Goal: Information Seeking & Learning: Learn about a topic

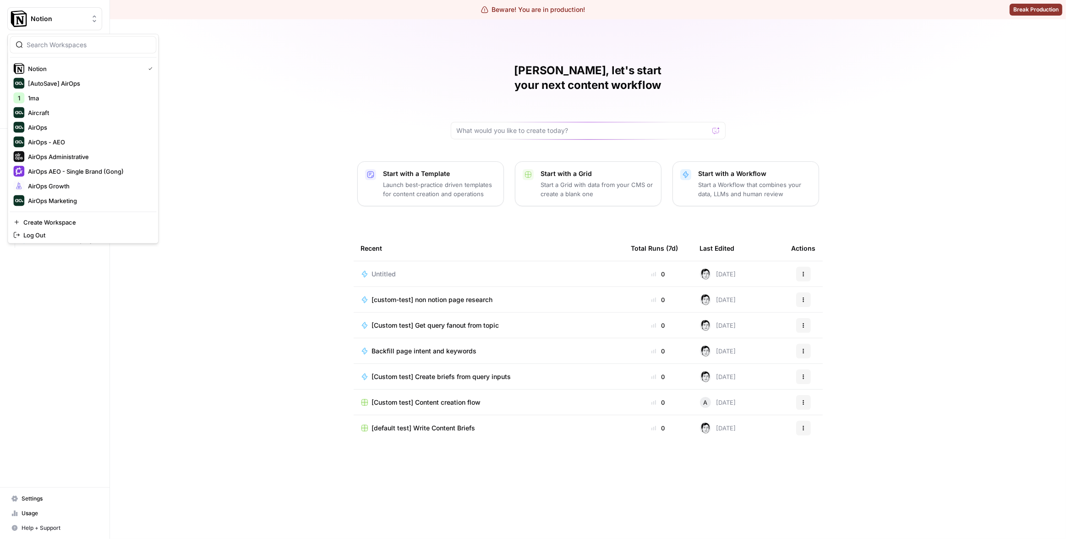
click at [74, 19] on span "Notion" at bounding box center [58, 18] width 55 height 9
click at [266, 28] on div "Matias, let's start your next content workflow Start with a Template Launch bes…" at bounding box center [588, 278] width 956 height 519
click at [49, 91] on span "Insights" at bounding box center [60, 88] width 77 height 8
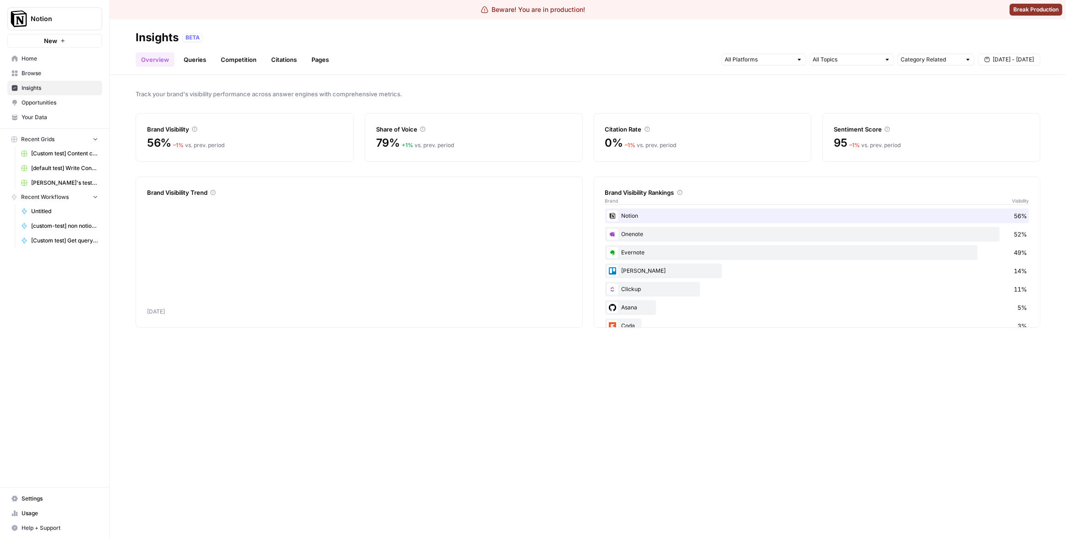
click at [307, 60] on link "Pages" at bounding box center [320, 59] width 28 height 15
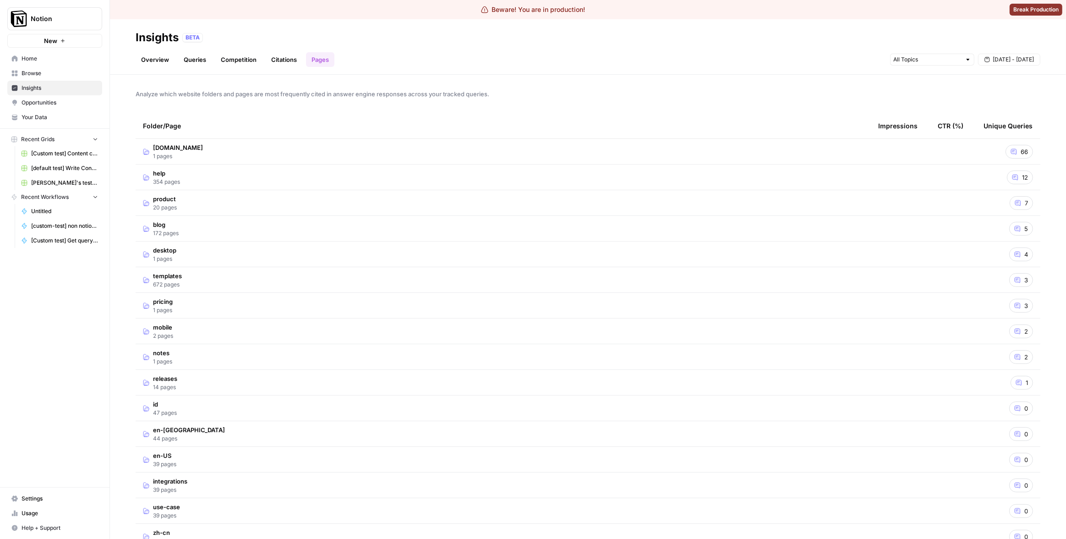
scroll to position [5, 0]
click at [442, 170] on td "help 354 pages" at bounding box center [503, 171] width 735 height 25
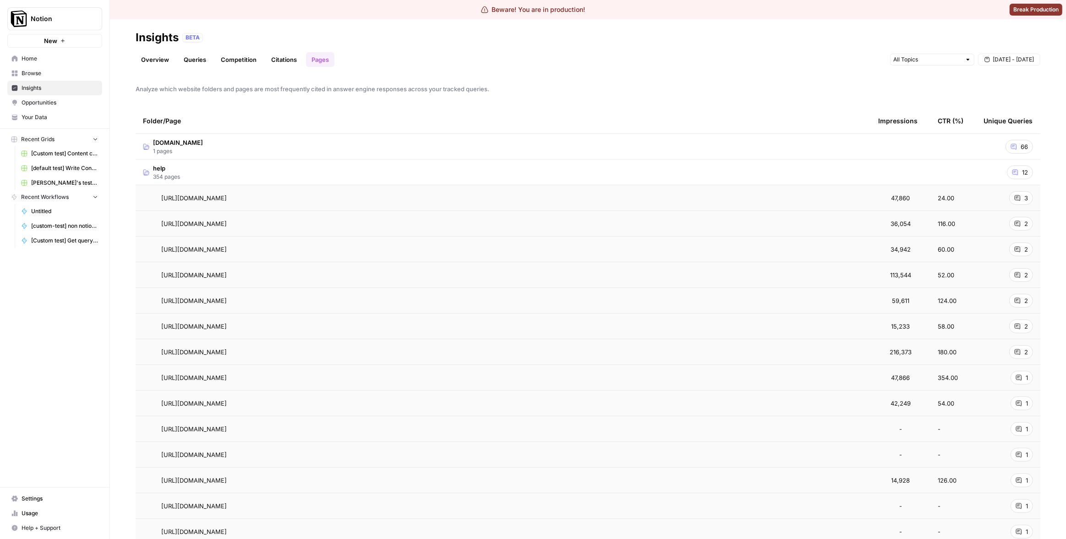
click at [408, 179] on td "help 354 pages" at bounding box center [503, 171] width 735 height 25
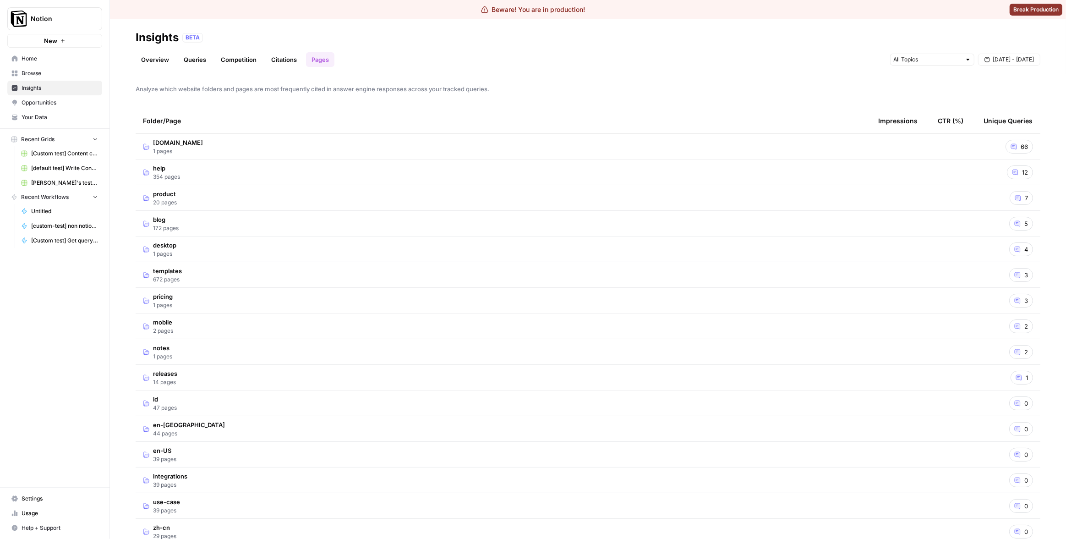
click at [463, 101] on div "Analyze which website folders and pages are most frequently cited in answer eng…" at bounding box center [588, 307] width 956 height 464
click at [630, 118] on div "Folder/Page" at bounding box center [503, 125] width 721 height 25
drag, startPoint x: 55, startPoint y: 283, endPoint x: 53, endPoint y: 150, distance: 132.9
click at [55, 283] on div "Notion New Home Browse Insights Opportunities Your Data Recent Grids [Custom te…" at bounding box center [54, 269] width 109 height 539
click at [44, 499] on span "Settings" at bounding box center [60, 498] width 77 height 8
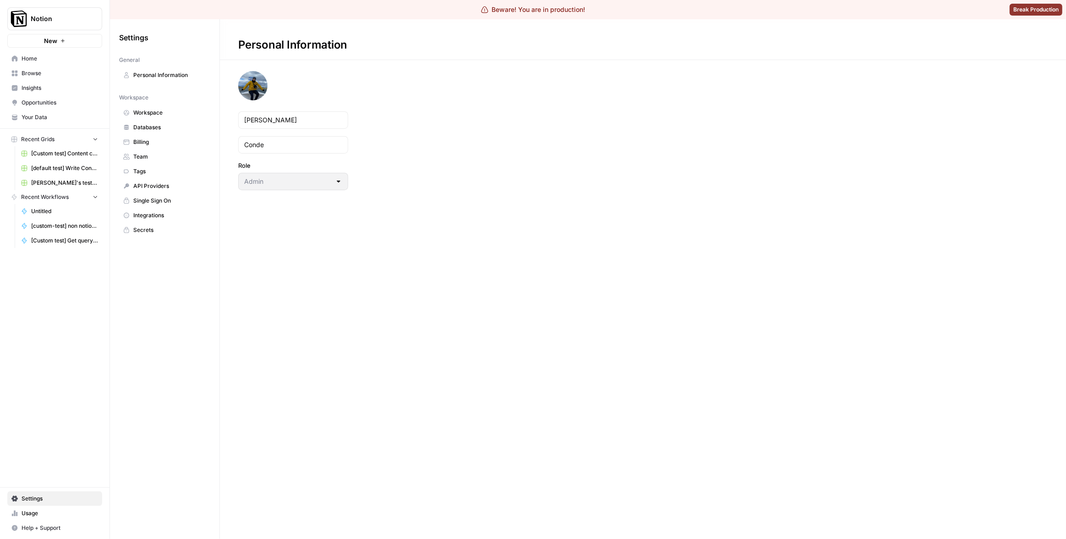
click at [163, 116] on span "Workspace" at bounding box center [169, 113] width 73 height 8
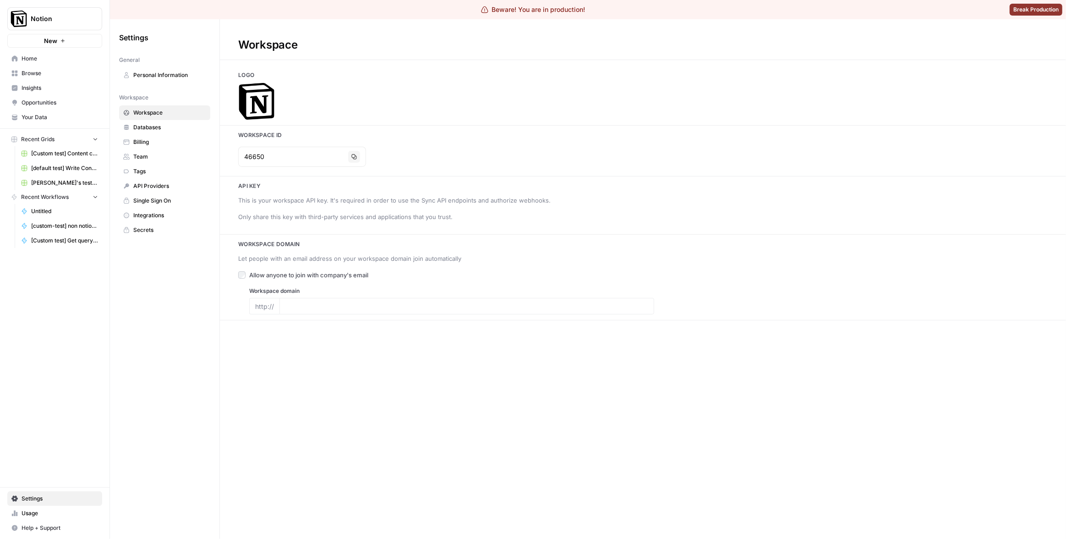
type input "www.notion.com"
click at [348, 154] on button "Copy" at bounding box center [354, 157] width 12 height 12
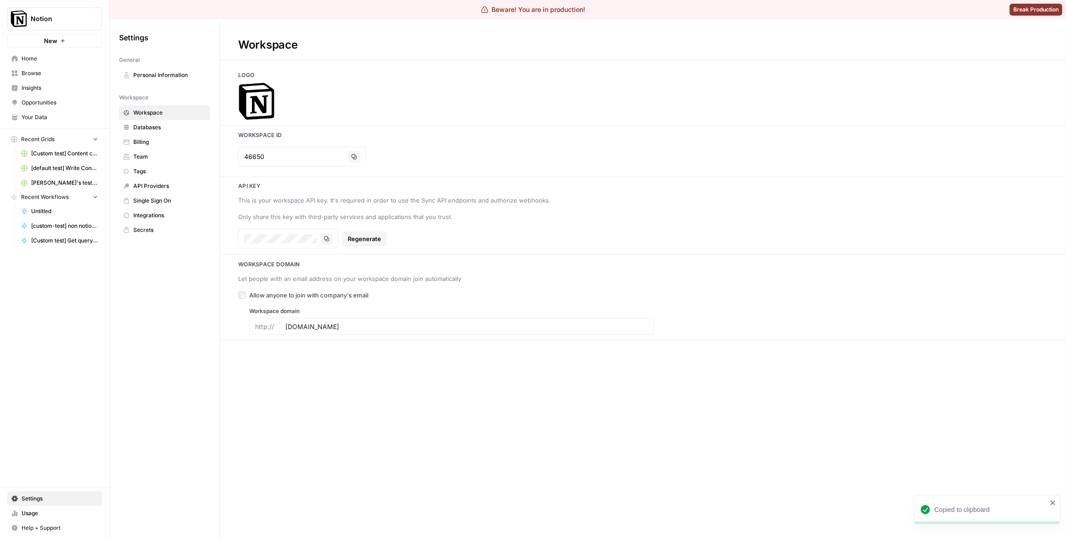
click at [49, 84] on span "Insights" at bounding box center [60, 88] width 77 height 8
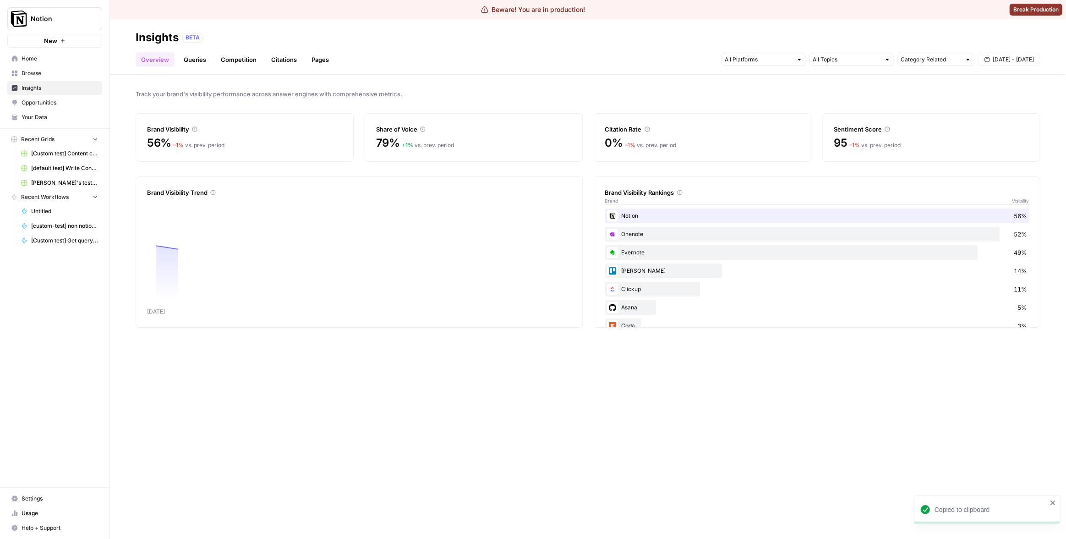
click at [323, 60] on link "Pages" at bounding box center [320, 59] width 28 height 15
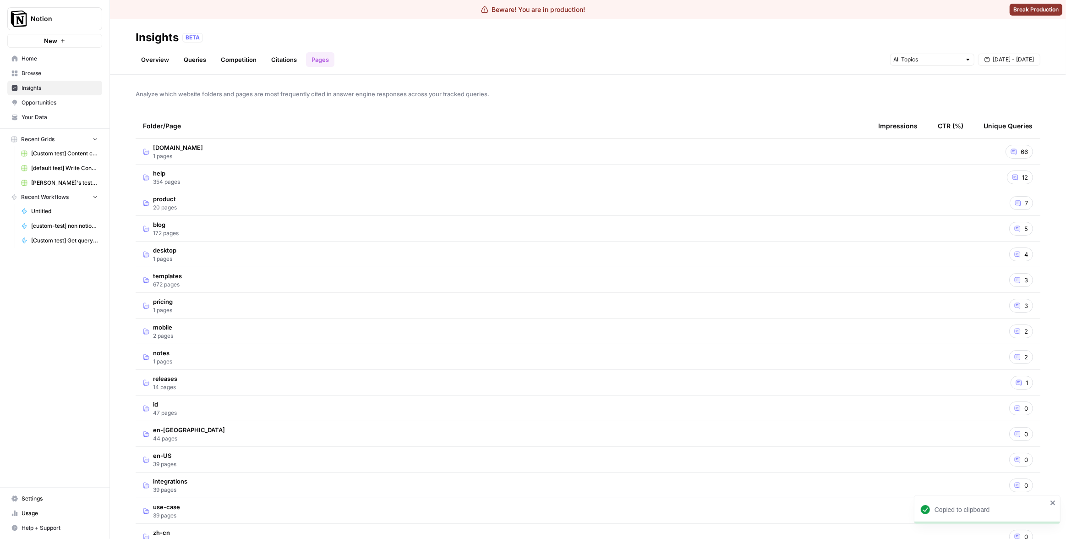
click at [602, 81] on div "Analyze which website folders and pages are most frequently cited in answer eng…" at bounding box center [588, 307] width 956 height 464
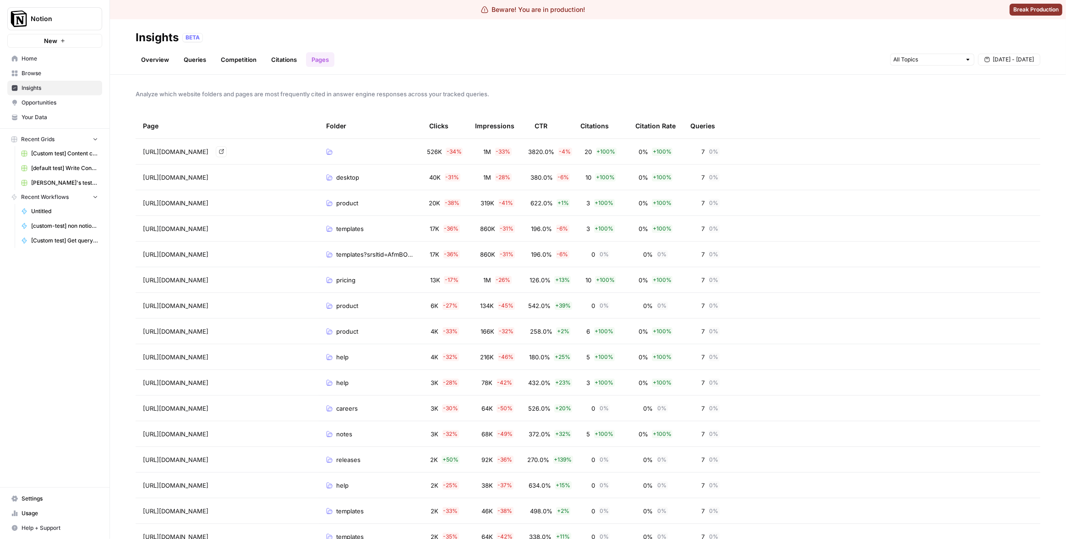
click at [385, 154] on td at bounding box center [370, 151] width 103 height 25
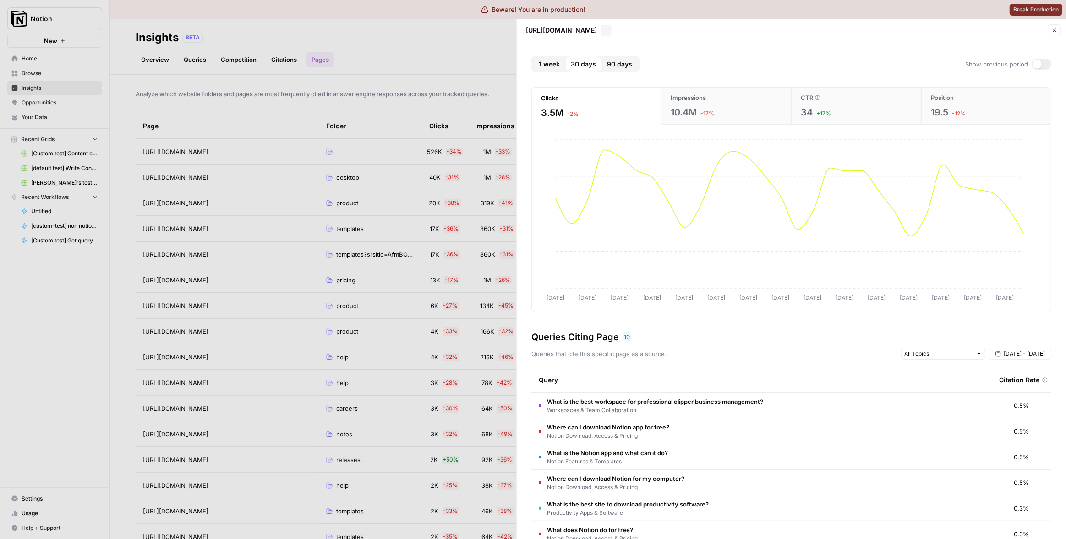
click at [384, 106] on div at bounding box center [533, 269] width 1066 height 539
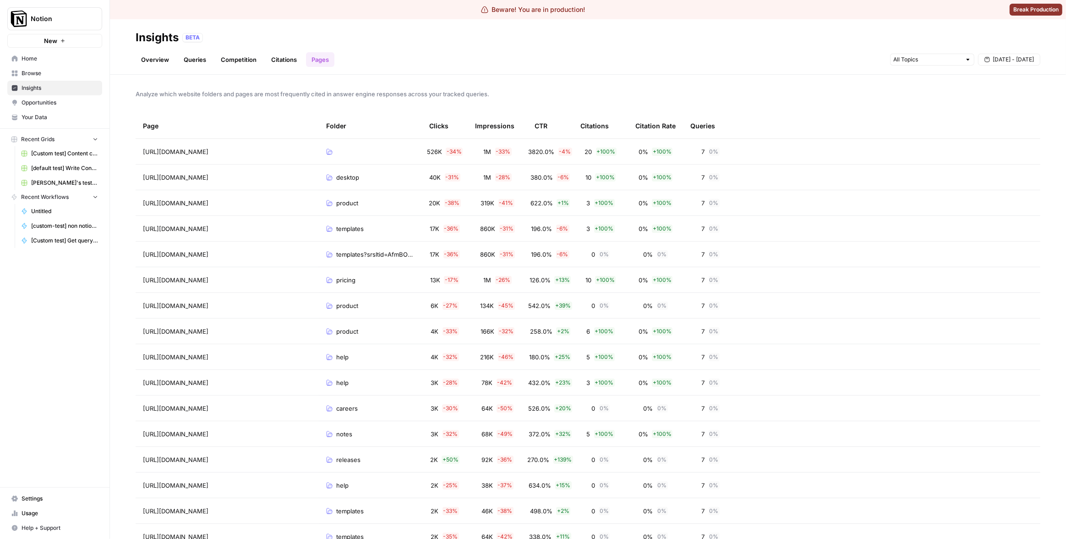
click at [439, 128] on div "Clicks" at bounding box center [438, 125] width 19 height 25
click at [334, 130] on div "Folder" at bounding box center [336, 125] width 20 height 25
click at [448, 137] on div "Clicks" at bounding box center [438, 125] width 19 height 25
click at [448, 140] on td "526K - 34 %" at bounding box center [445, 151] width 46 height 25
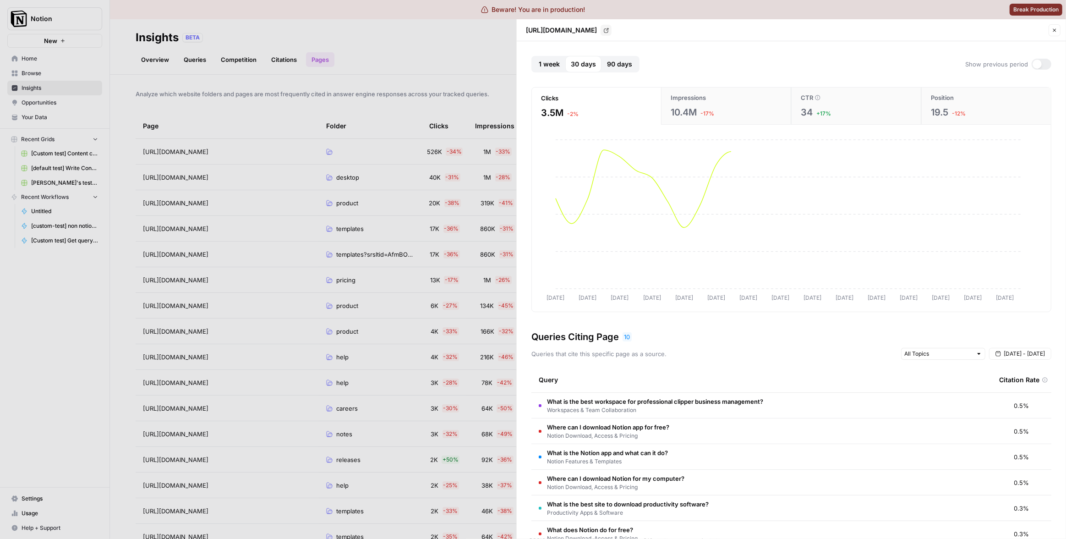
click at [446, 139] on div at bounding box center [533, 269] width 1066 height 539
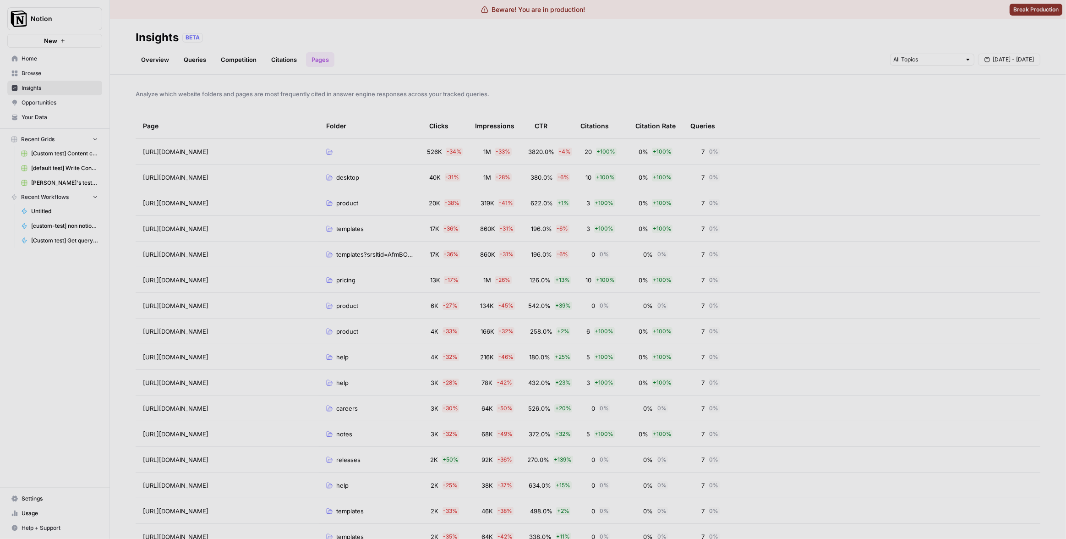
click at [463, 111] on div "Analyze which website folders and pages are most frequently cited in answer eng…" at bounding box center [588, 307] width 956 height 464
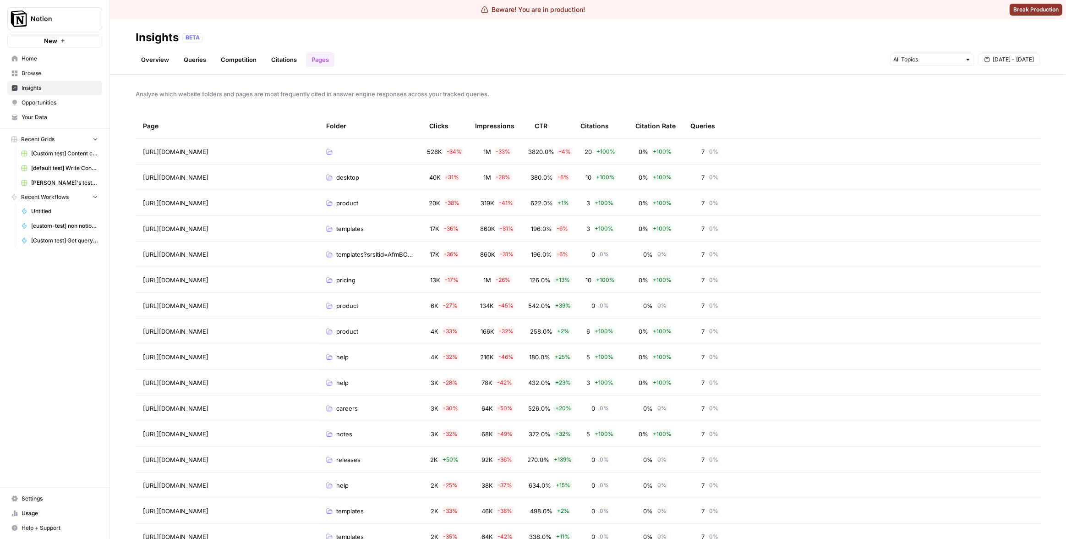
click at [440, 123] on div "Clicks" at bounding box center [438, 125] width 19 height 25
click at [508, 120] on div "Impressions" at bounding box center [494, 125] width 39 height 25
click at [505, 120] on div "Impressions" at bounding box center [494, 125] width 39 height 25
click at [545, 152] on span "3820.0%" at bounding box center [542, 151] width 26 height 9
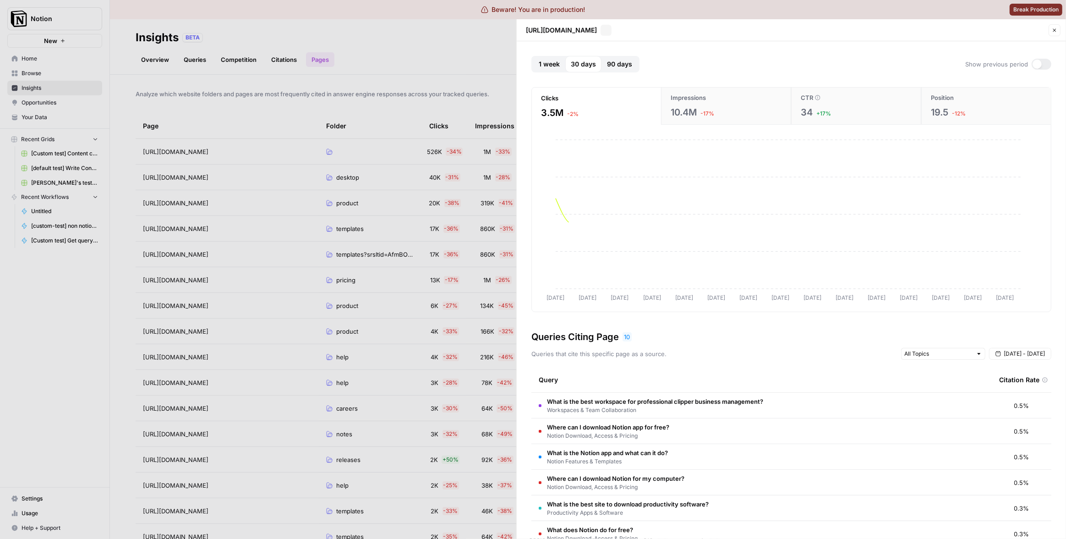
click at [493, 90] on div at bounding box center [533, 269] width 1066 height 539
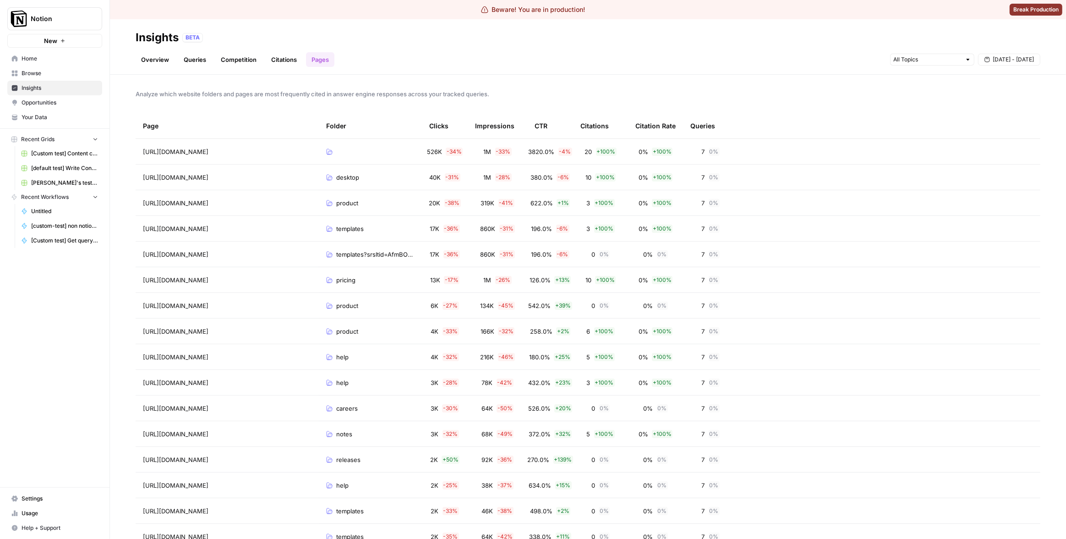
click at [514, 63] on div "Overview Queries Competition Citations Pages Sep 17 - Sep 23" at bounding box center [588, 56] width 905 height 22
click at [546, 176] on span "380.0%" at bounding box center [541, 177] width 22 height 9
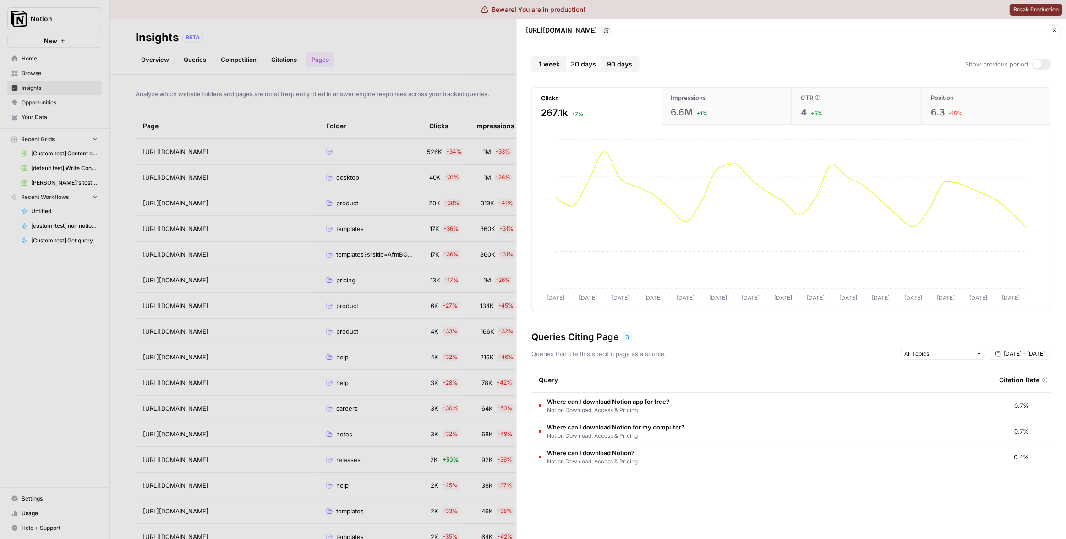
click at [869, 109] on div "4 +5%" at bounding box center [856, 112] width 111 height 13
click at [472, 191] on div at bounding box center [533, 269] width 1066 height 539
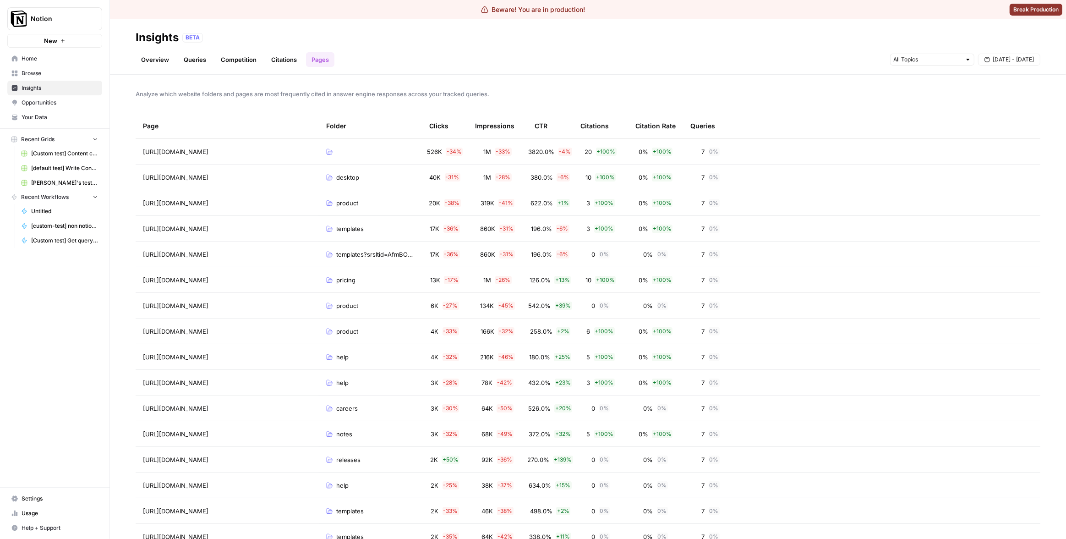
click at [525, 79] on div "Analyze which website folders and pages are most frequently cited in answer eng…" at bounding box center [588, 307] width 956 height 464
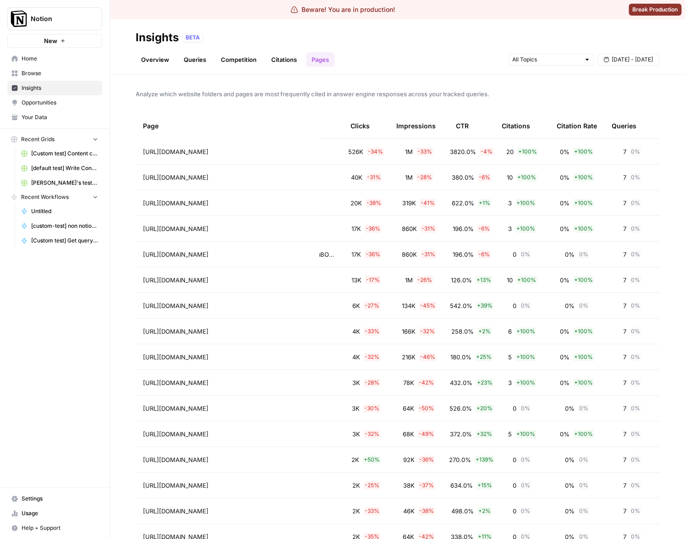
click at [604, 158] on td "7 0 %" at bounding box center [631, 151] width 55 height 25
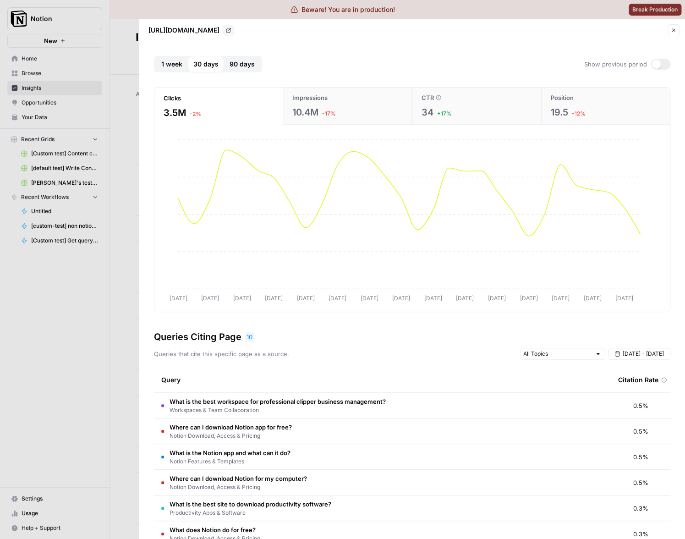
click at [445, 105] on button "CTR 34 +17%" at bounding box center [476, 105] width 129 height 37
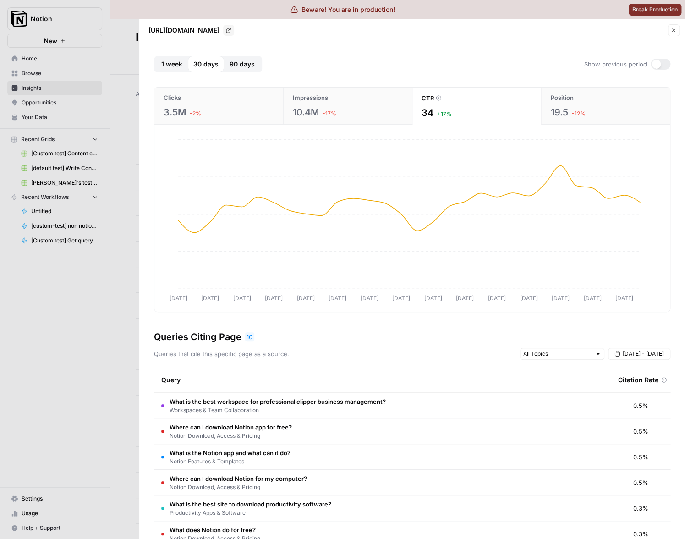
click at [98, 323] on div at bounding box center [342, 269] width 685 height 539
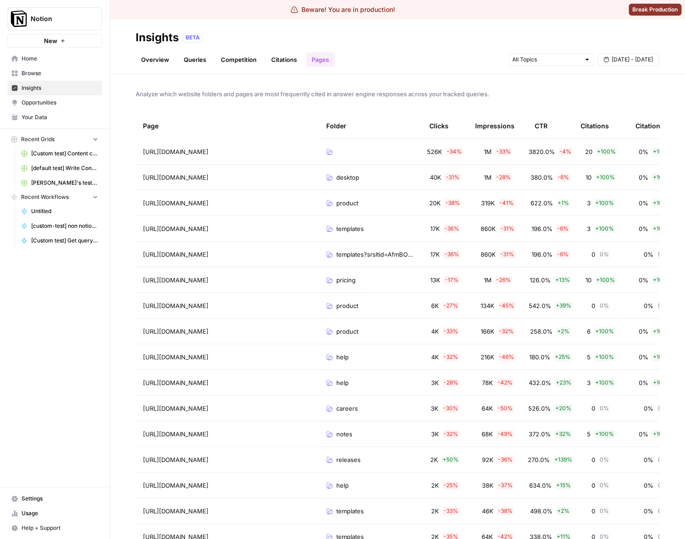
click at [490, 126] on div "Impressions" at bounding box center [494, 125] width 39 height 25
click at [424, 124] on th "Clicks" at bounding box center [445, 125] width 46 height 25
click at [448, 100] on div "Analyze which website folders and pages are most frequently cited in answer eng…" at bounding box center [397, 307] width 575 height 464
click at [336, 124] on div "Folder" at bounding box center [336, 125] width 20 height 25
click at [164, 124] on th "Page" at bounding box center [227, 125] width 183 height 25
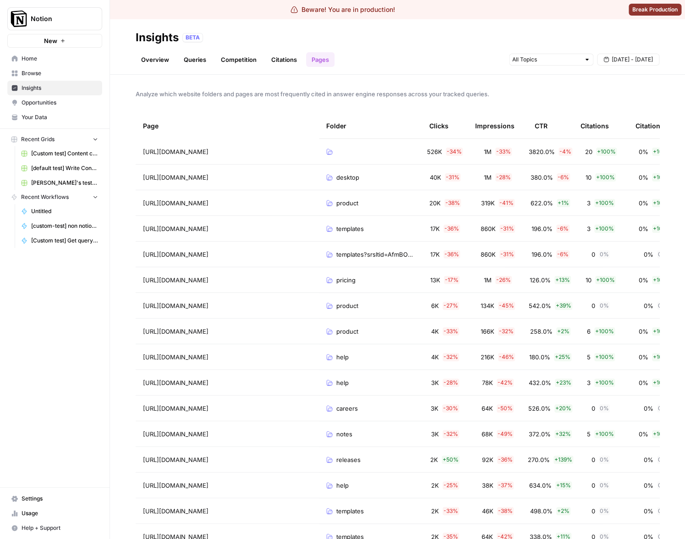
click at [154, 124] on div "Page" at bounding box center [151, 125] width 16 height 25
click at [359, 120] on th "Folder" at bounding box center [370, 125] width 103 height 25
click at [552, 135] on th "CTR" at bounding box center [550, 125] width 46 height 25
click at [534, 128] on th "CTR" at bounding box center [550, 125] width 46 height 25
click at [454, 129] on th "Clicks" at bounding box center [445, 125] width 46 height 25
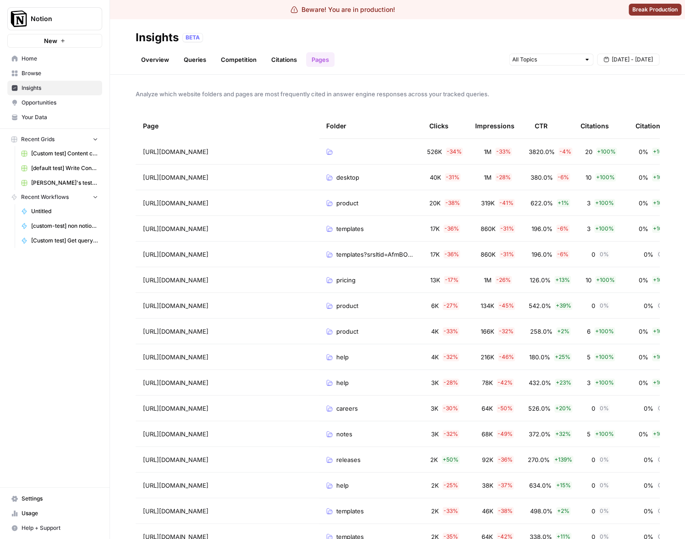
click at [432, 126] on div "Clicks" at bounding box center [438, 125] width 19 height 25
click at [337, 122] on div "Folder" at bounding box center [336, 125] width 20 height 25
click at [158, 122] on div "Page" at bounding box center [151, 125] width 16 height 25
click at [341, 130] on div "Folder" at bounding box center [336, 125] width 20 height 25
click at [335, 153] on div at bounding box center [370, 151] width 88 height 6
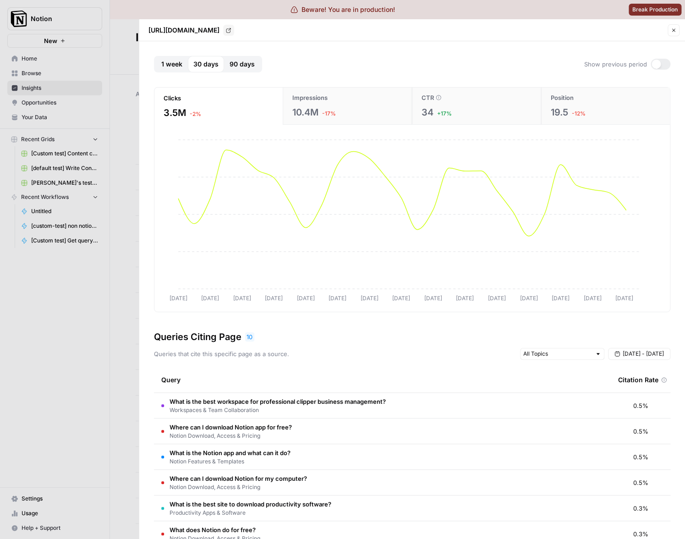
click at [120, 270] on div at bounding box center [342, 269] width 685 height 539
